Goal: Task Accomplishment & Management: Manage account settings

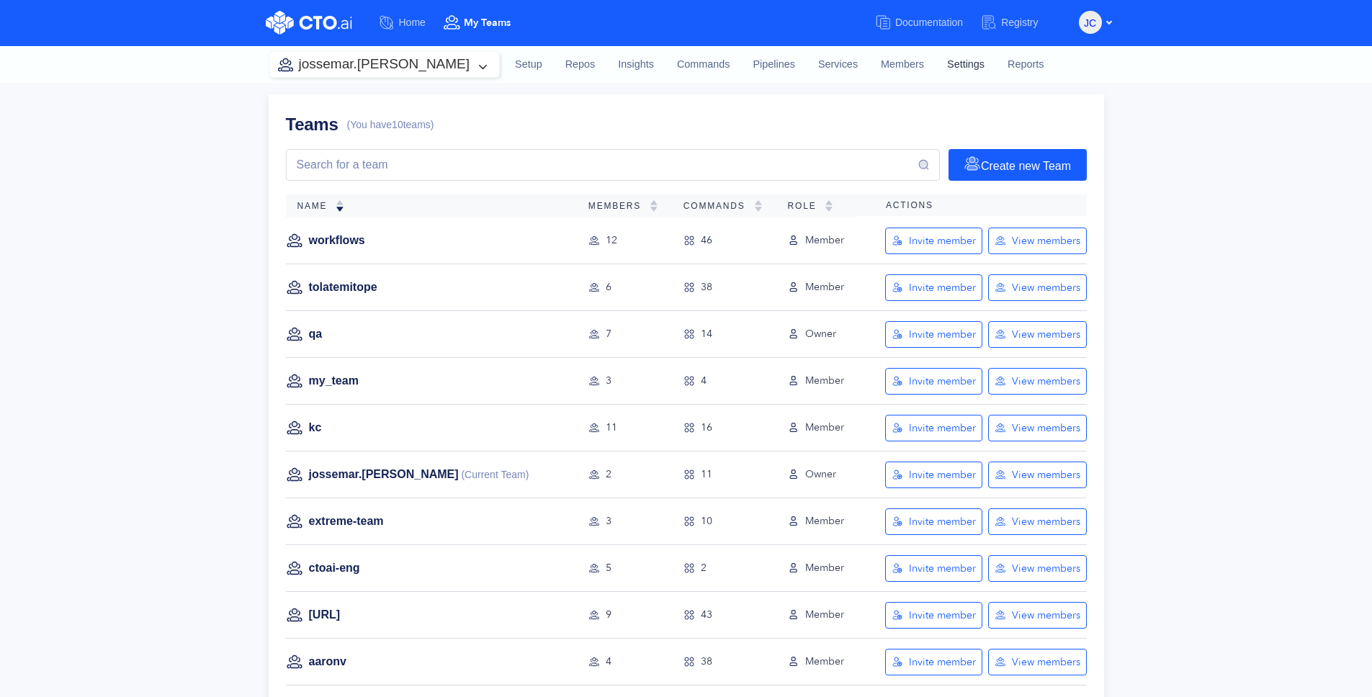
click at [936, 72] on link "Settings" at bounding box center [966, 64] width 61 height 39
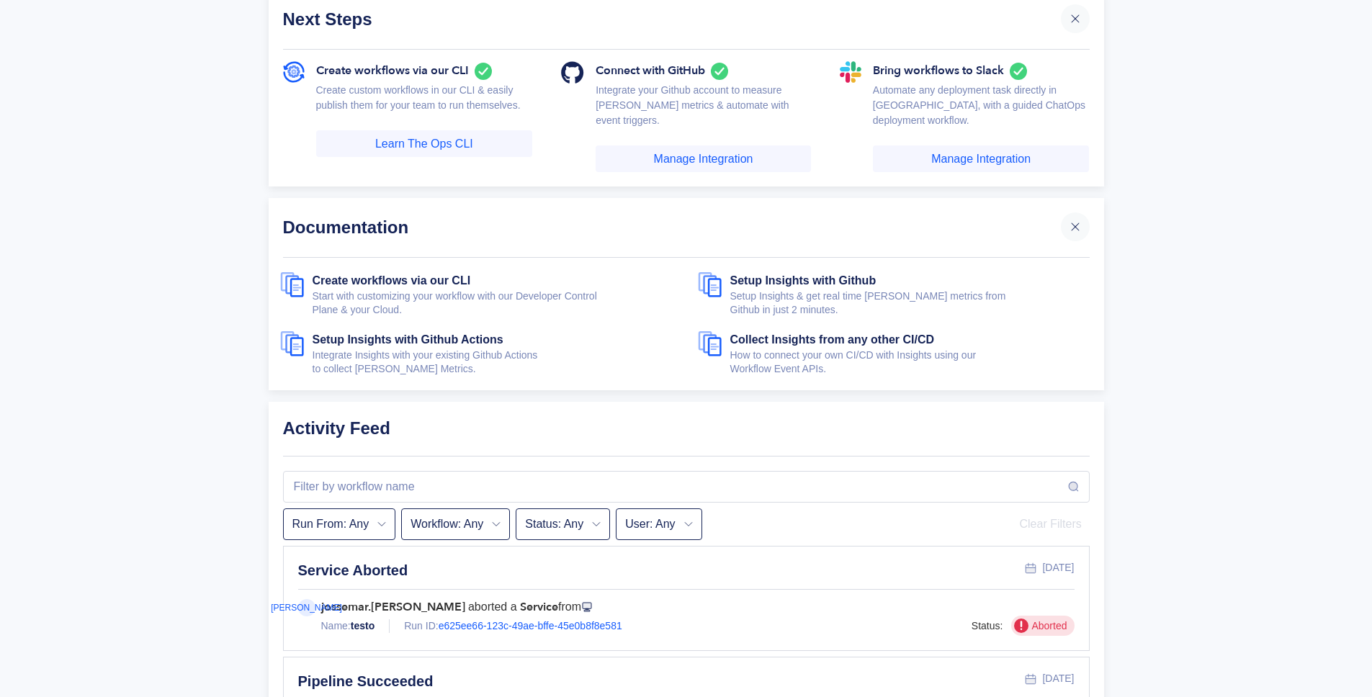
scroll to position [673, 0]
